Goal: Navigation & Orientation: Understand site structure

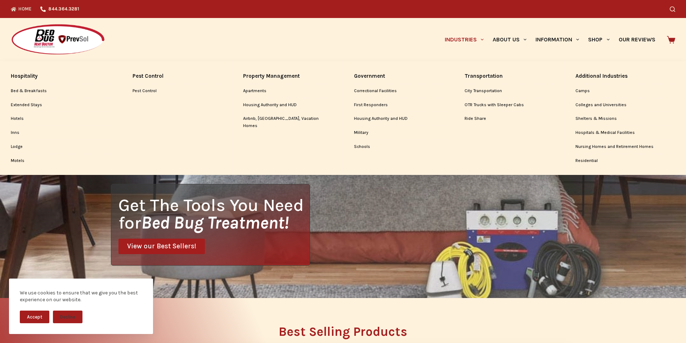
click at [440, 27] on link "Industries" at bounding box center [464, 39] width 48 height 43
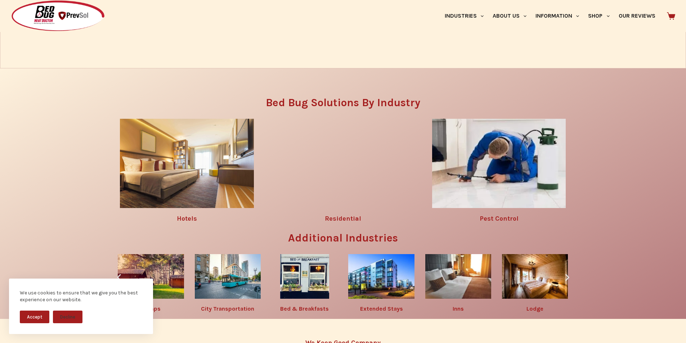
scroll to position [1035, 0]
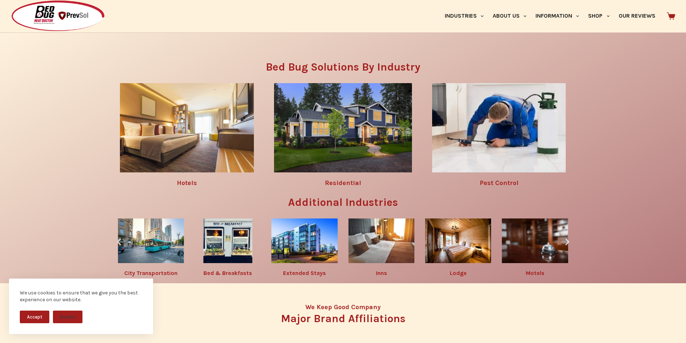
click at [472, 172] on img at bounding box center [499, 127] width 134 height 89
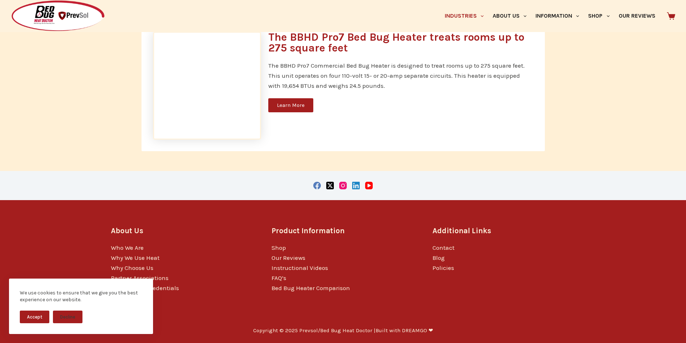
scroll to position [2243, 0]
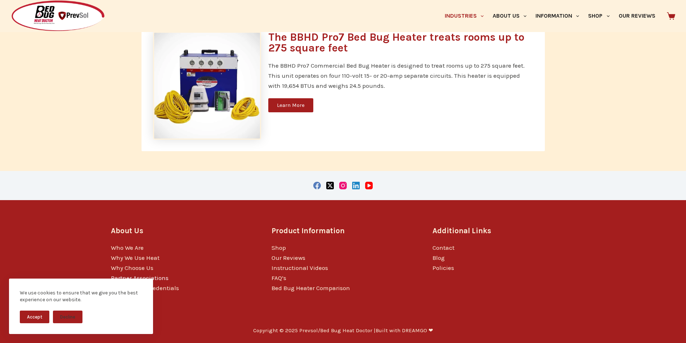
click at [116, 275] on link "Partner Associations" at bounding box center [140, 277] width 58 height 7
